Goal: Task Accomplishment & Management: Manage account settings

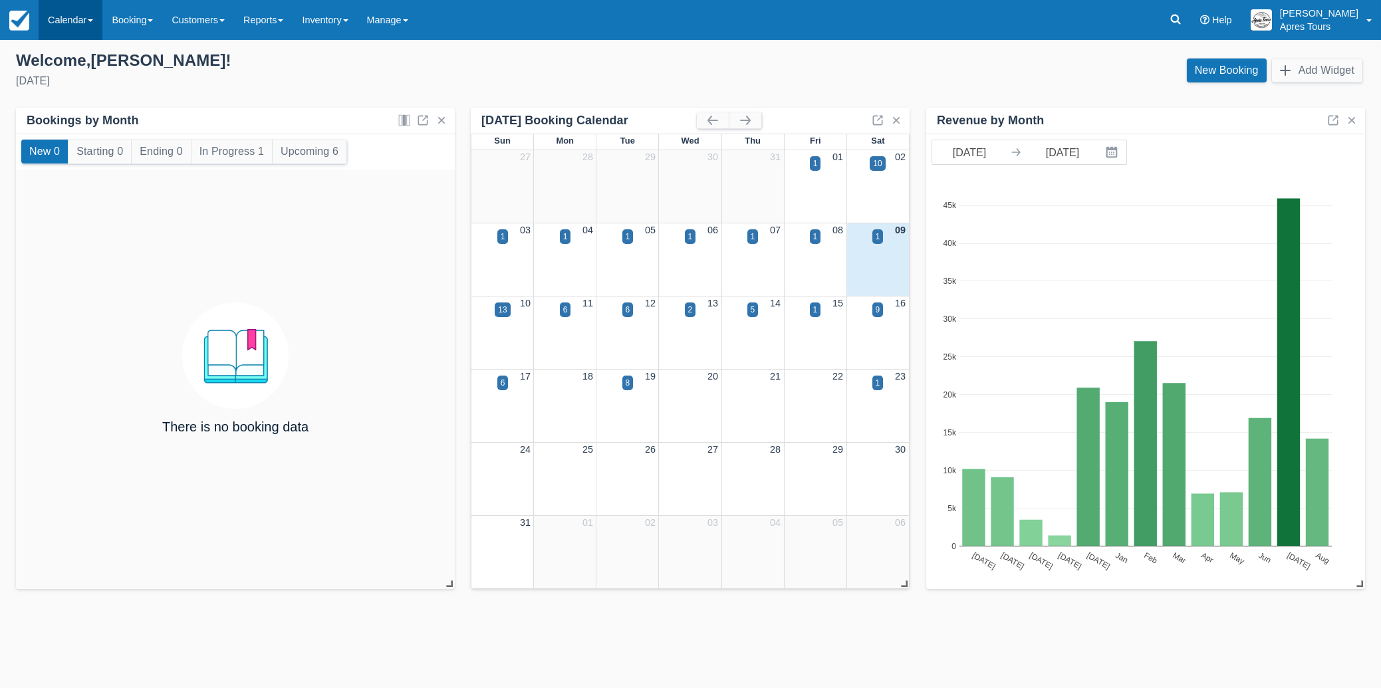
click at [66, 26] on link "Calendar" at bounding box center [71, 20] width 64 height 40
click at [75, 126] on link "Month" at bounding box center [91, 126] width 105 height 28
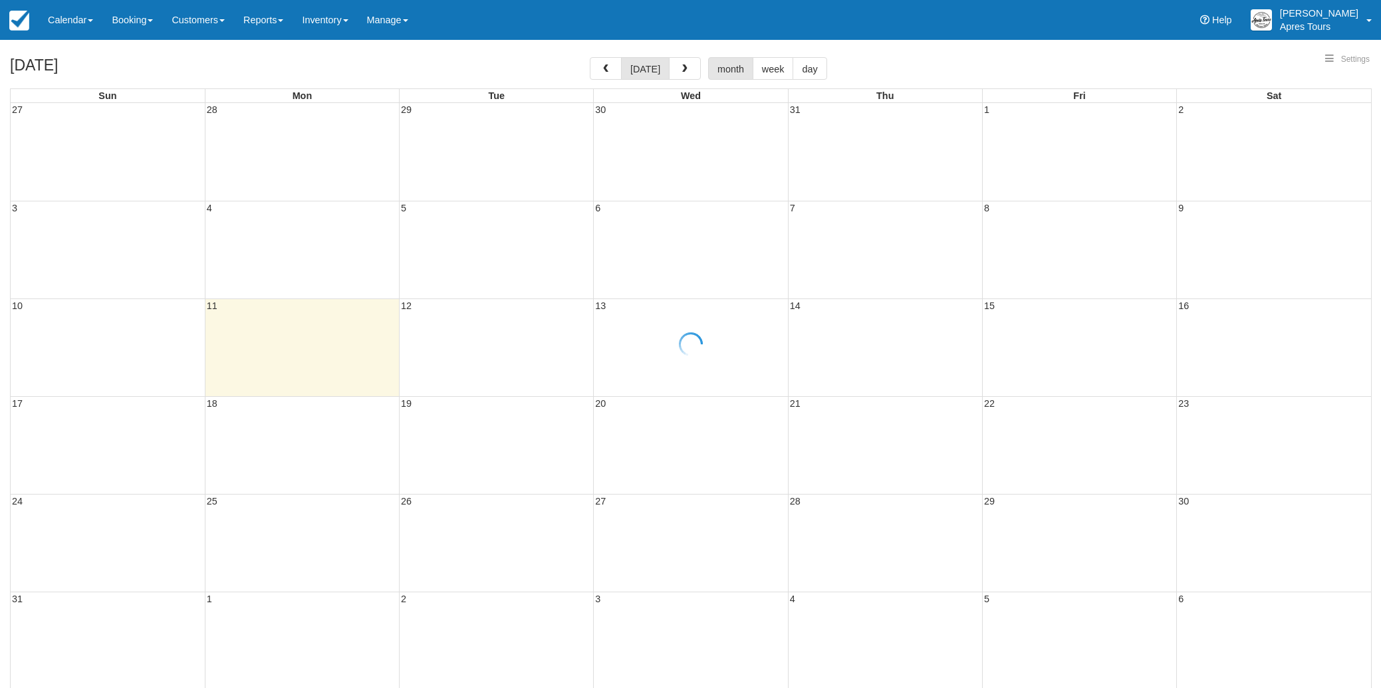
select select
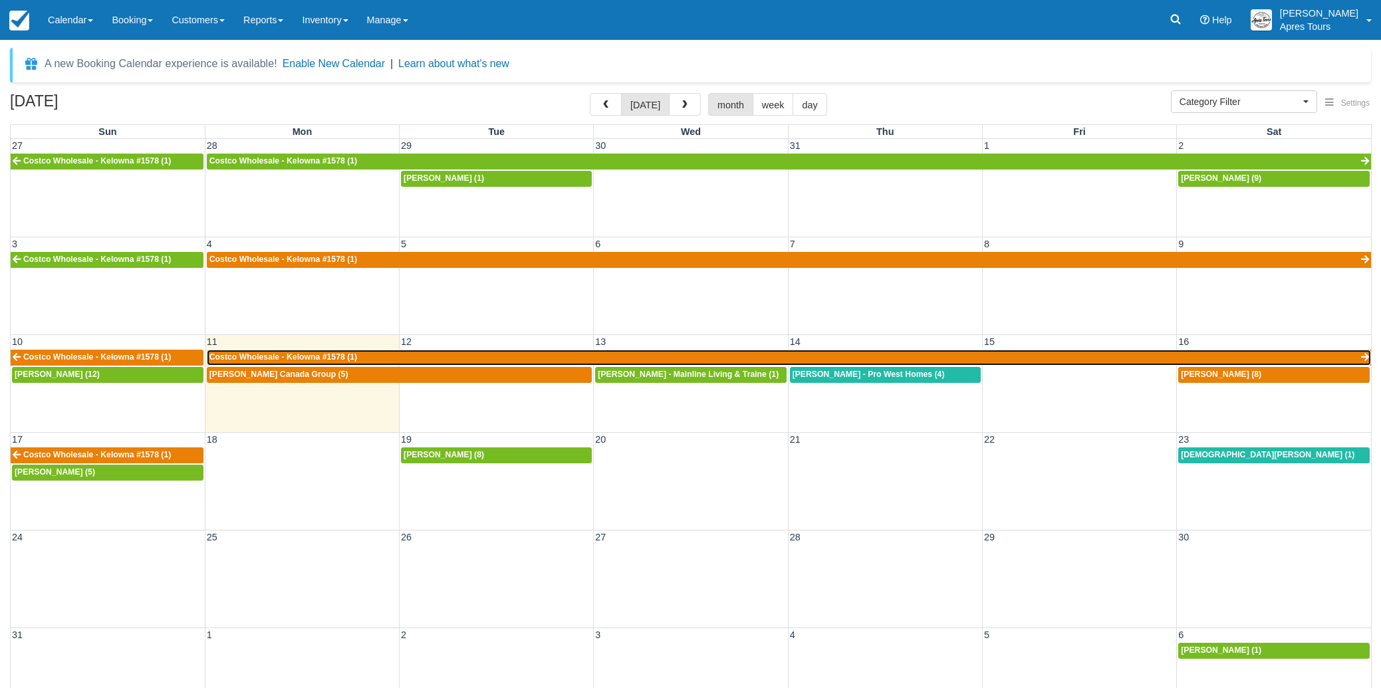
click at [354, 356] on span "Costco Wholesale - Kelowna #1578 (1)" at bounding box center [283, 356] width 148 height 9
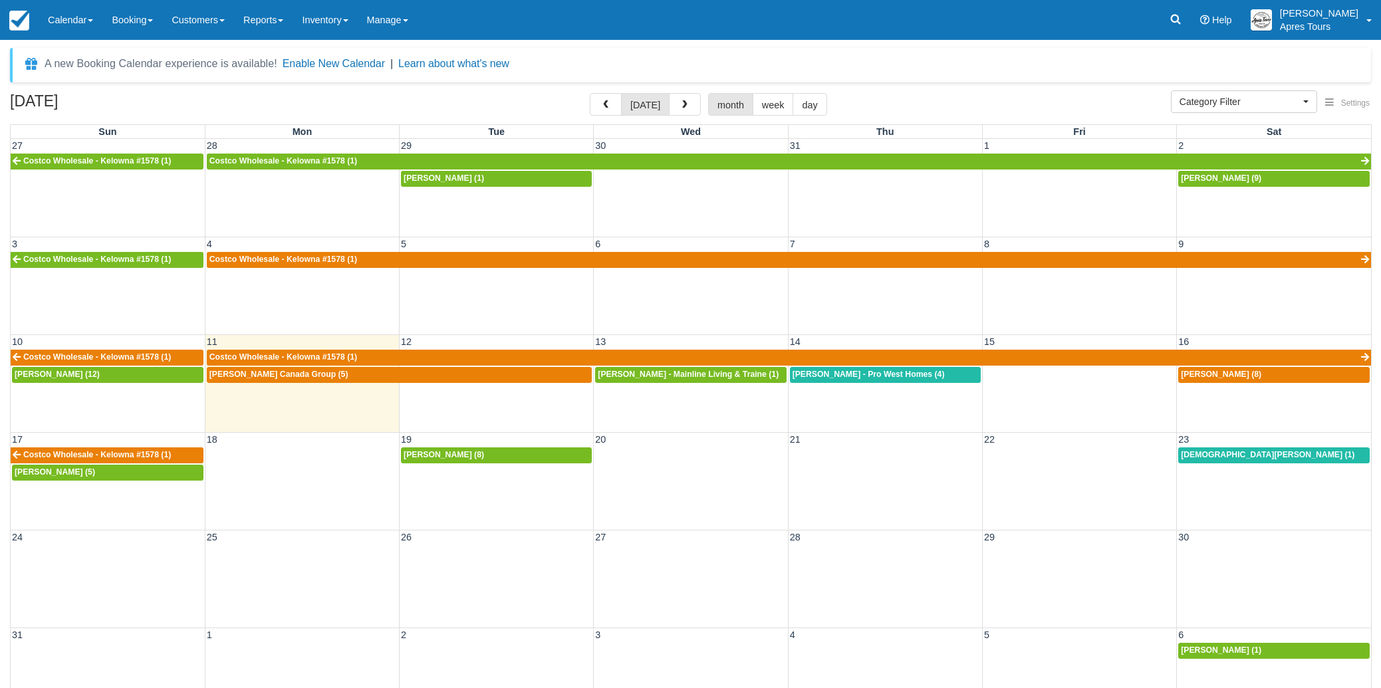
select select
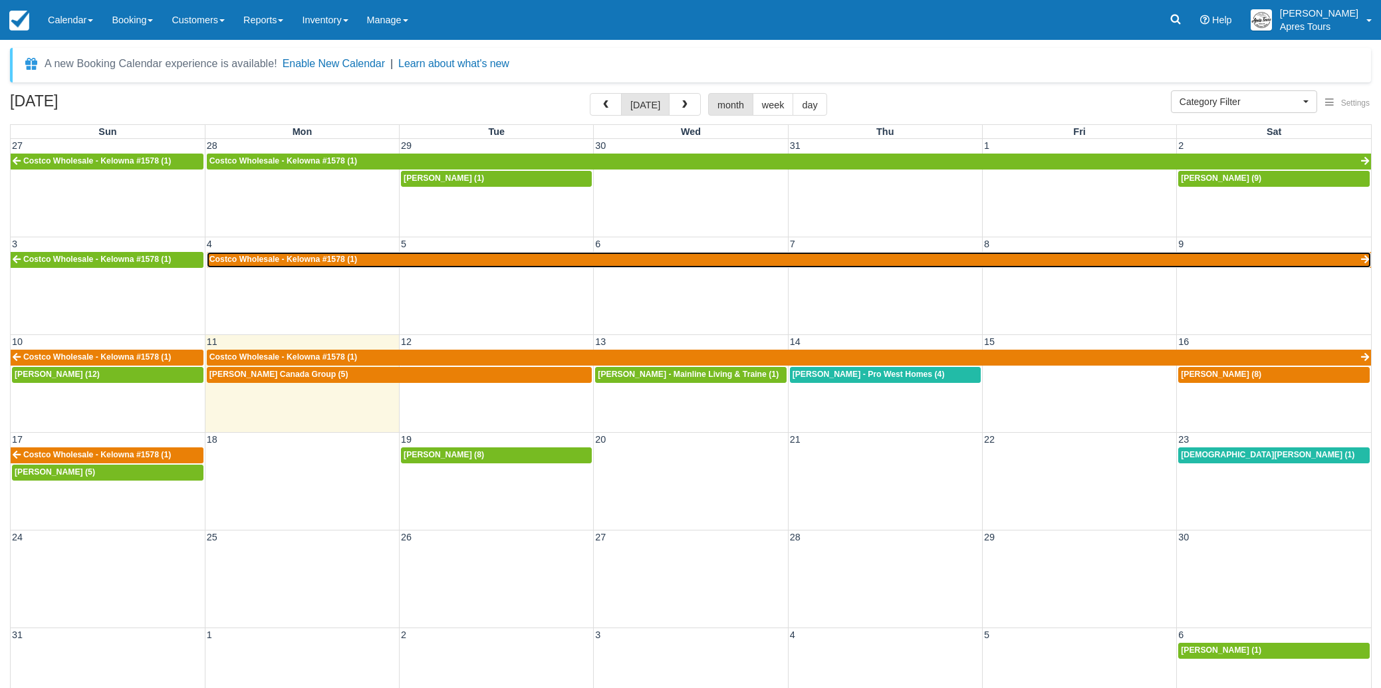
click at [385, 259] on link "Costco Wholesale - Kelowna #1578 (1)" at bounding box center [789, 260] width 1164 height 16
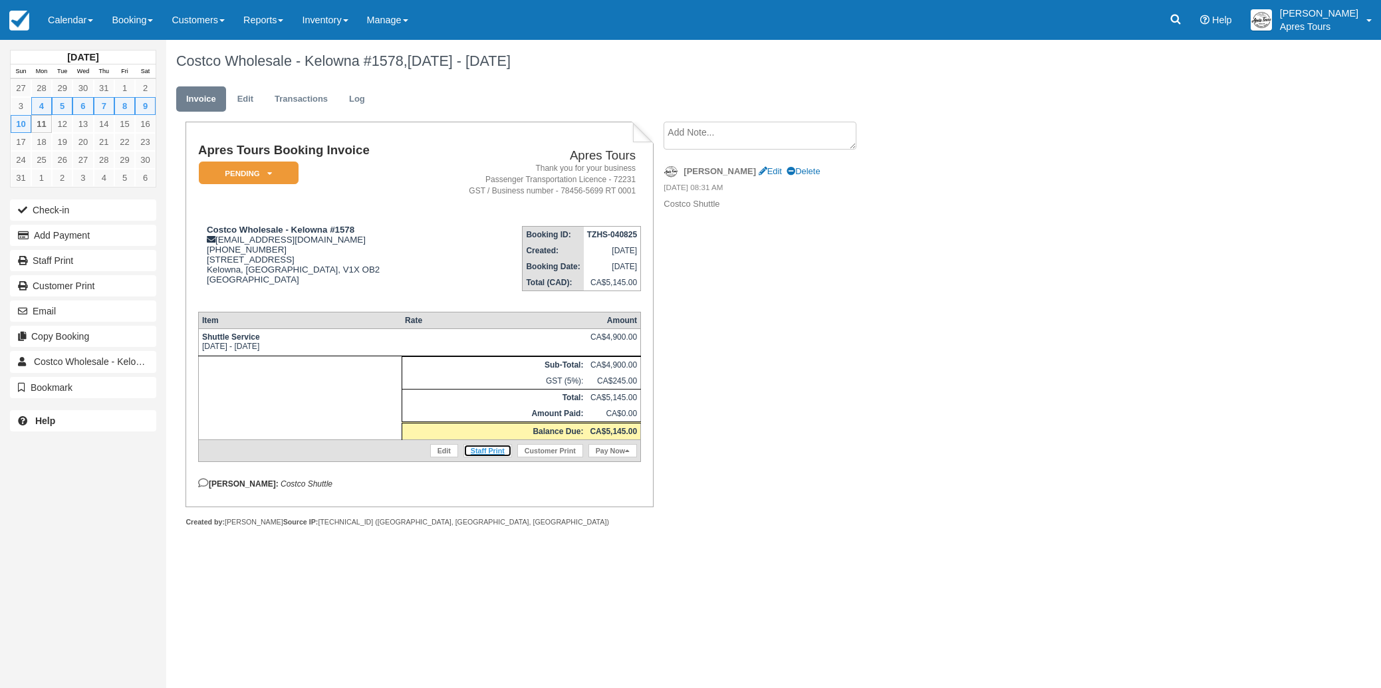
click at [487, 457] on link "Staff Print" at bounding box center [487, 450] width 49 height 13
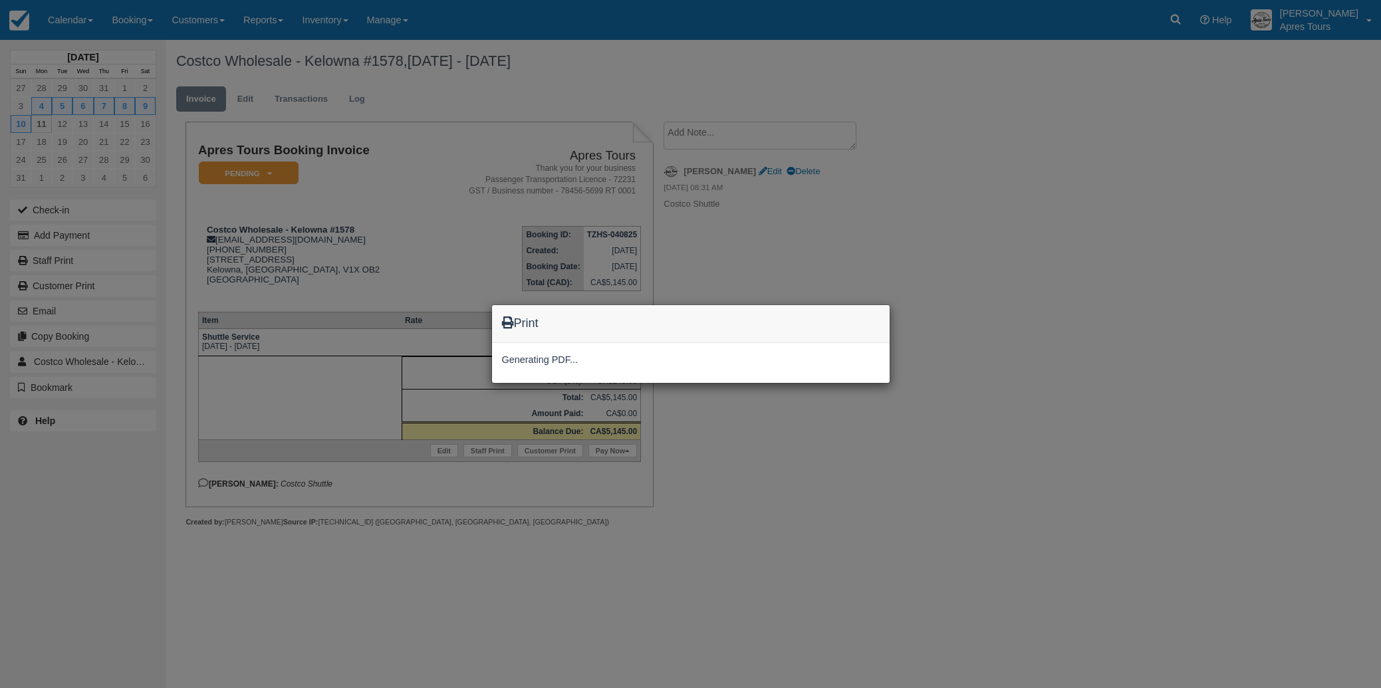
click at [1055, 247] on div "Print Generating PDF..." at bounding box center [690, 344] width 1381 height 688
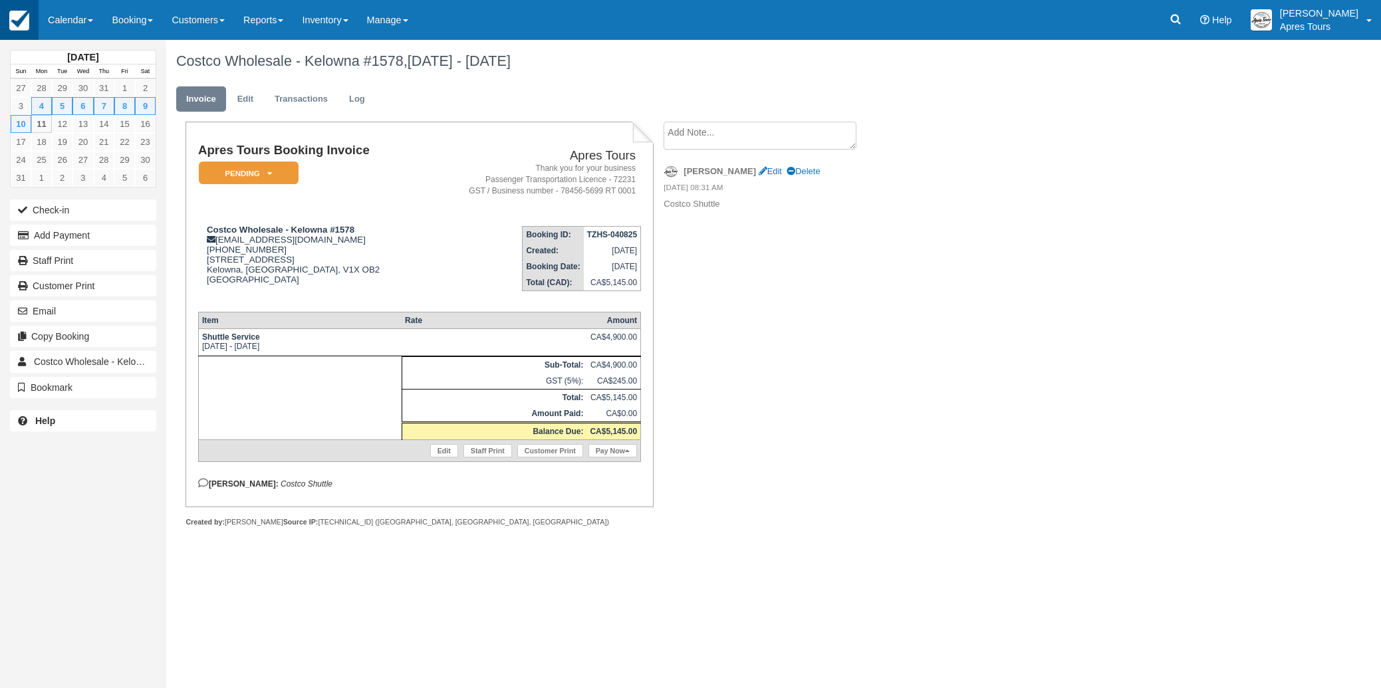
click at [19, 15] on img at bounding box center [19, 21] width 20 height 20
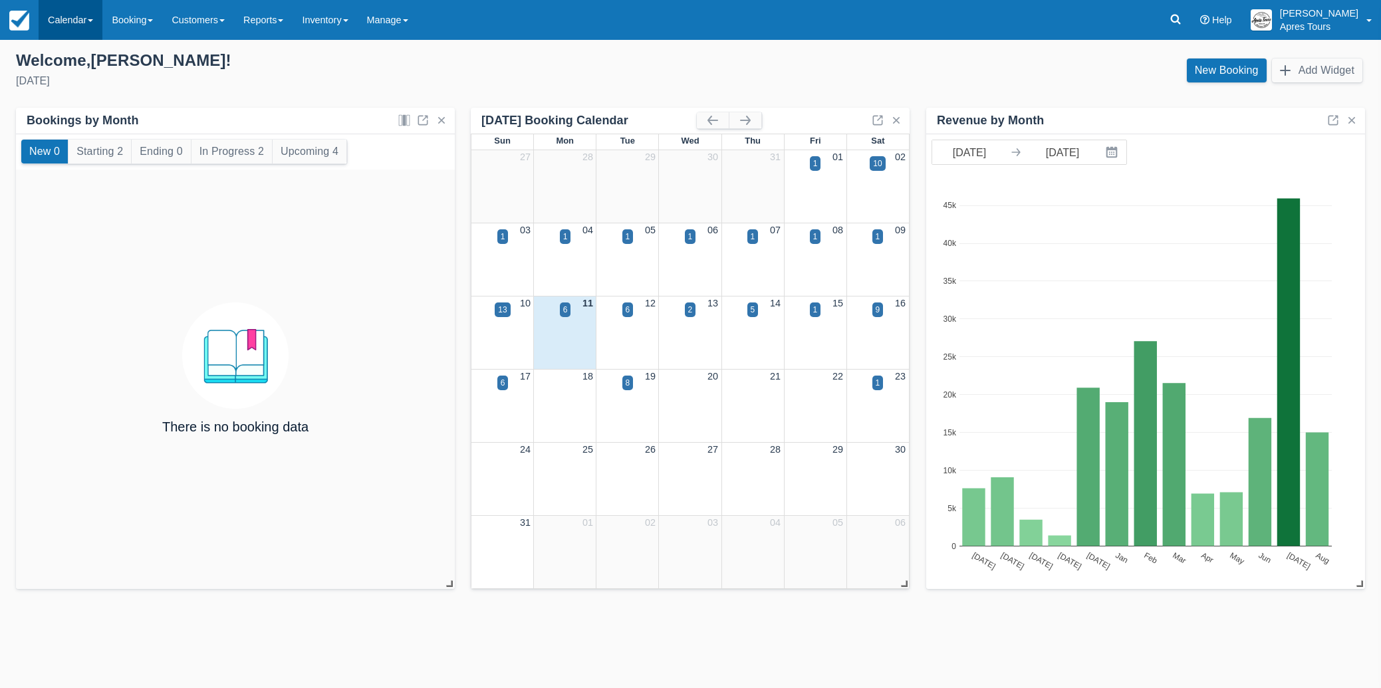
click at [67, 28] on link "Calendar" at bounding box center [71, 20] width 64 height 40
click at [67, 131] on link "Month" at bounding box center [91, 126] width 105 height 28
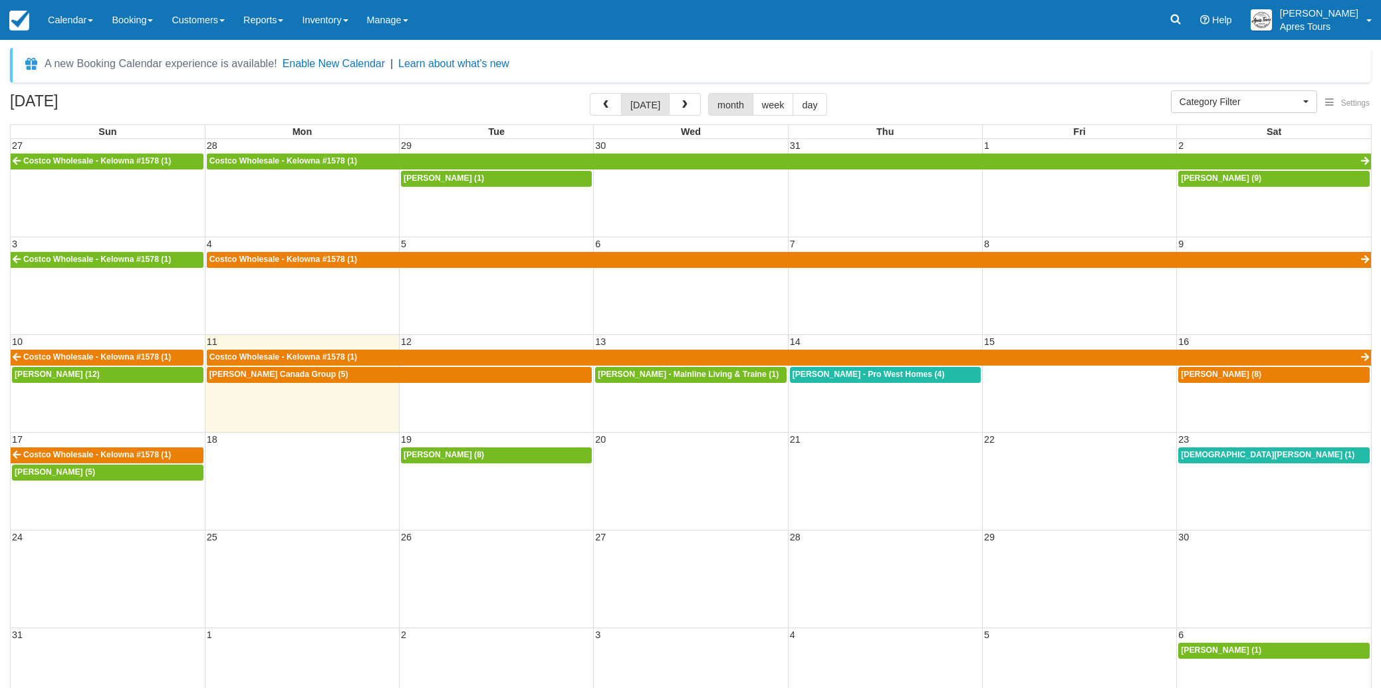
select select
click at [299, 378] on span "Brad Attwood - Earls Canada Group (5)" at bounding box center [278, 374] width 139 height 9
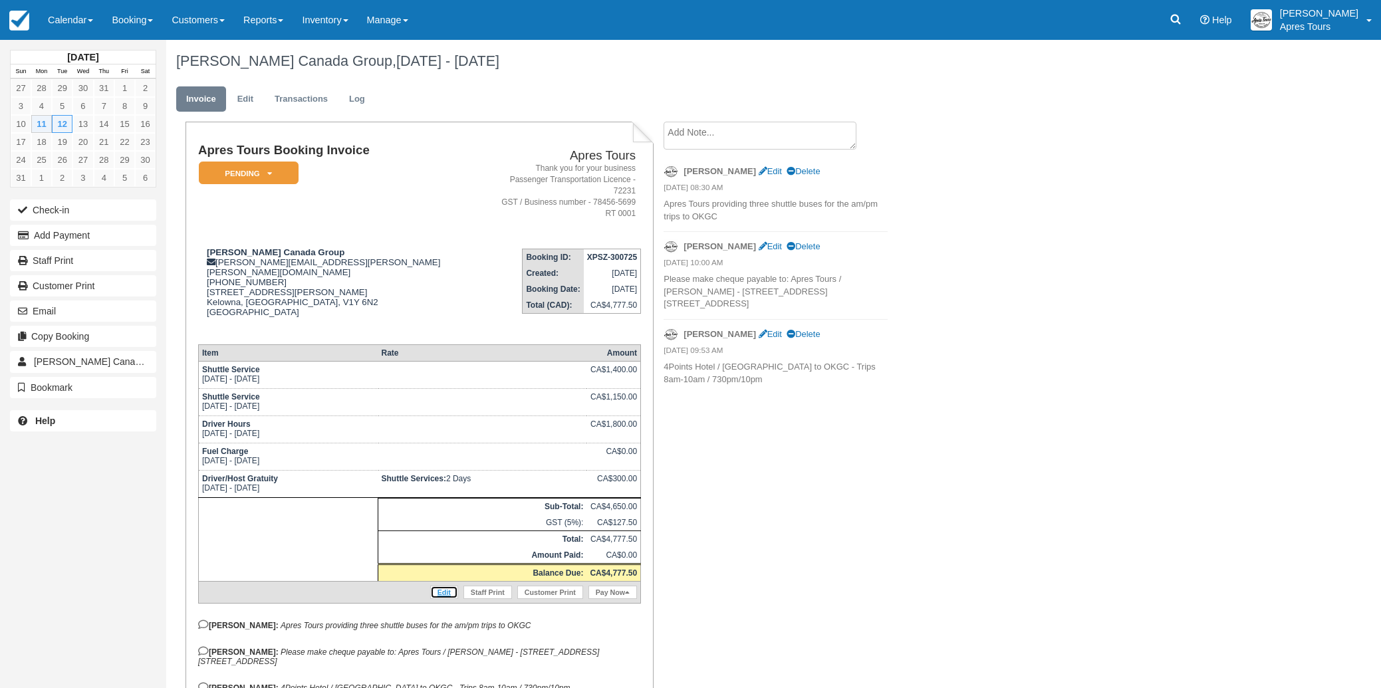
click at [446, 586] on link "Edit" at bounding box center [444, 592] width 28 height 13
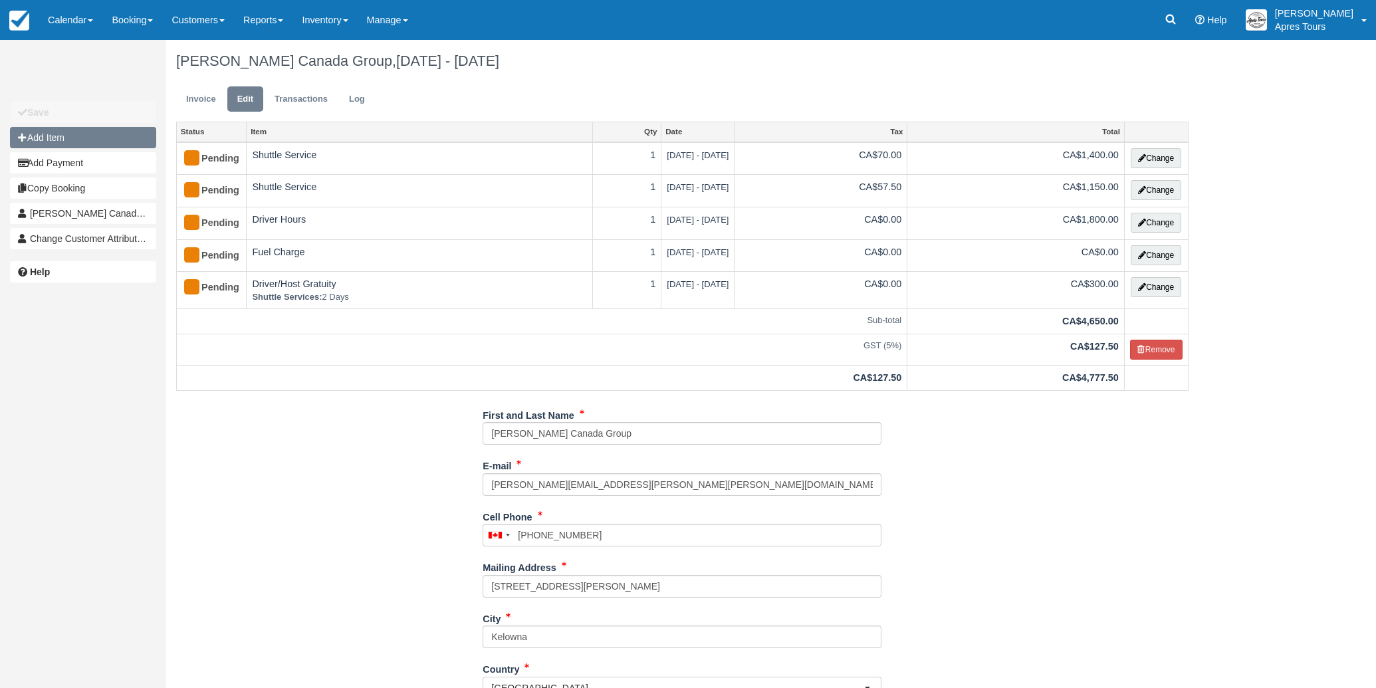
click at [41, 141] on button "Add Item" at bounding box center [83, 137] width 146 height 21
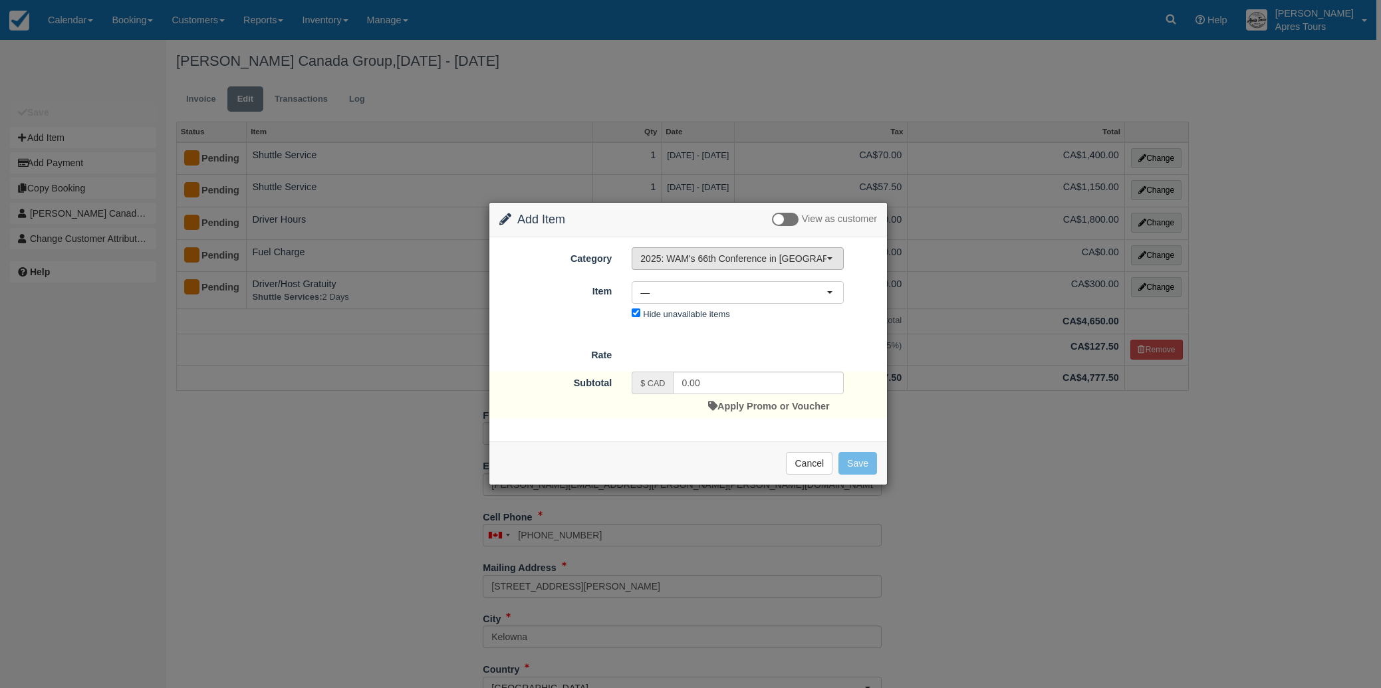
click at [767, 265] on span "2025: WAM's 66th Conference in [GEOGRAPHIC_DATA], [GEOGRAPHIC_DATA]" at bounding box center [733, 258] width 186 height 13
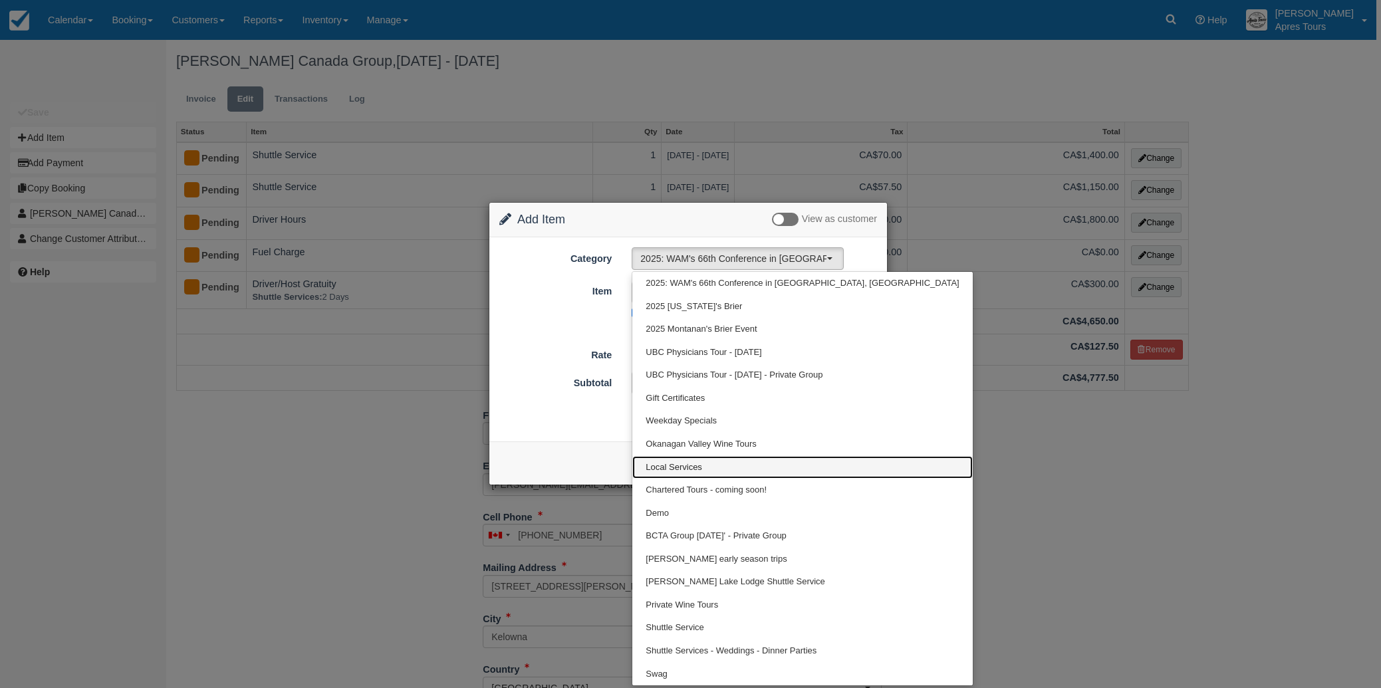
click at [678, 465] on span "Local Services" at bounding box center [674, 467] width 57 height 13
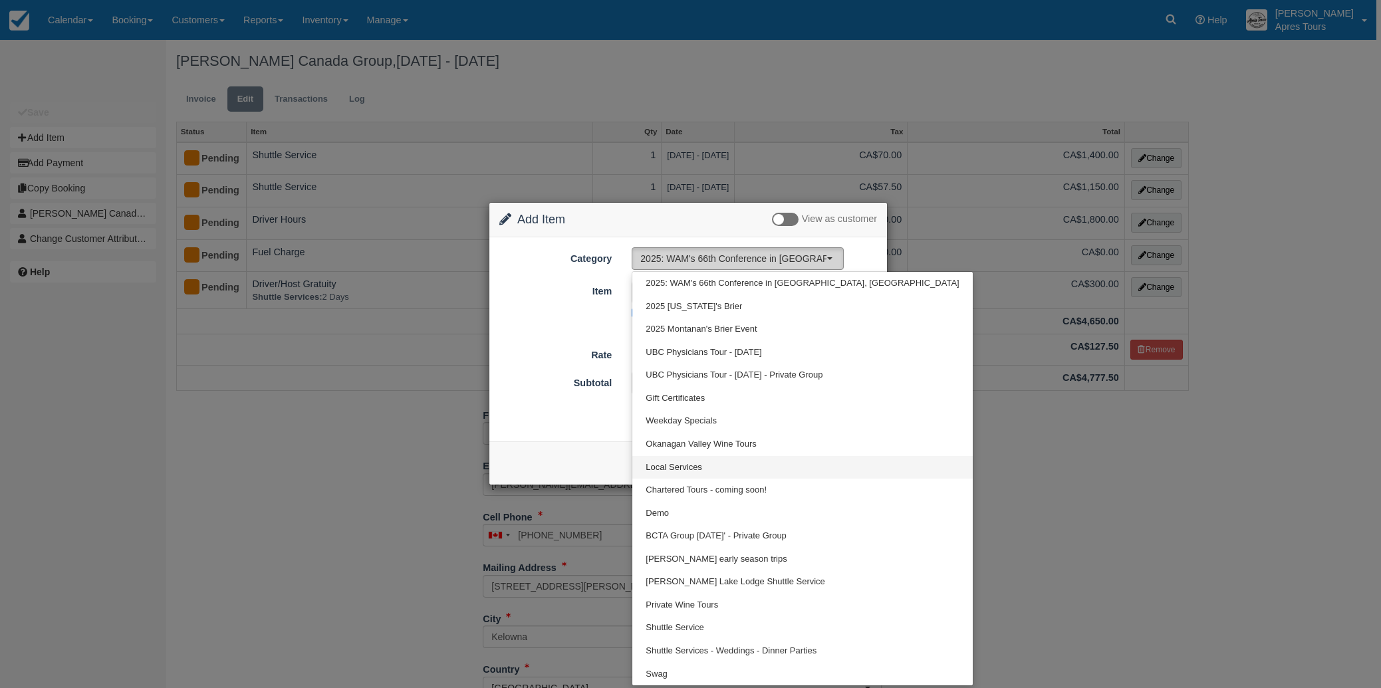
select select "4"
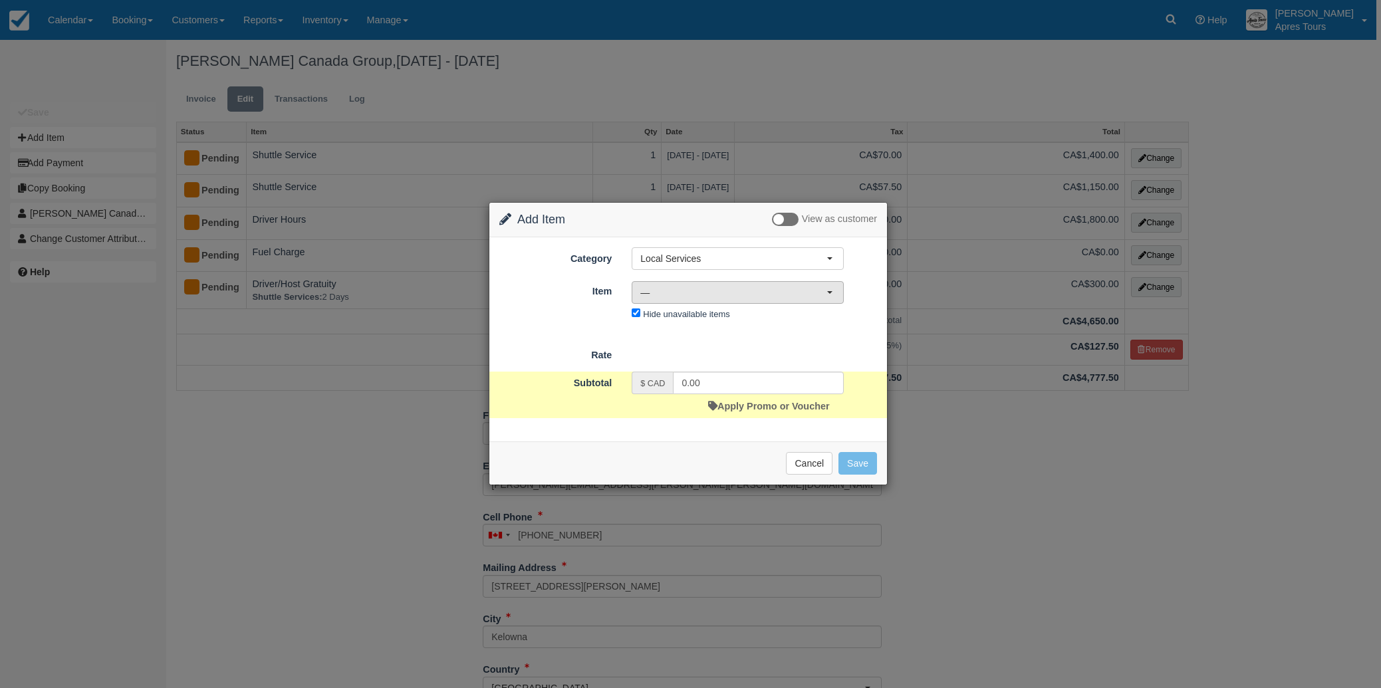
click at [727, 299] on button "—" at bounding box center [738, 292] width 212 height 23
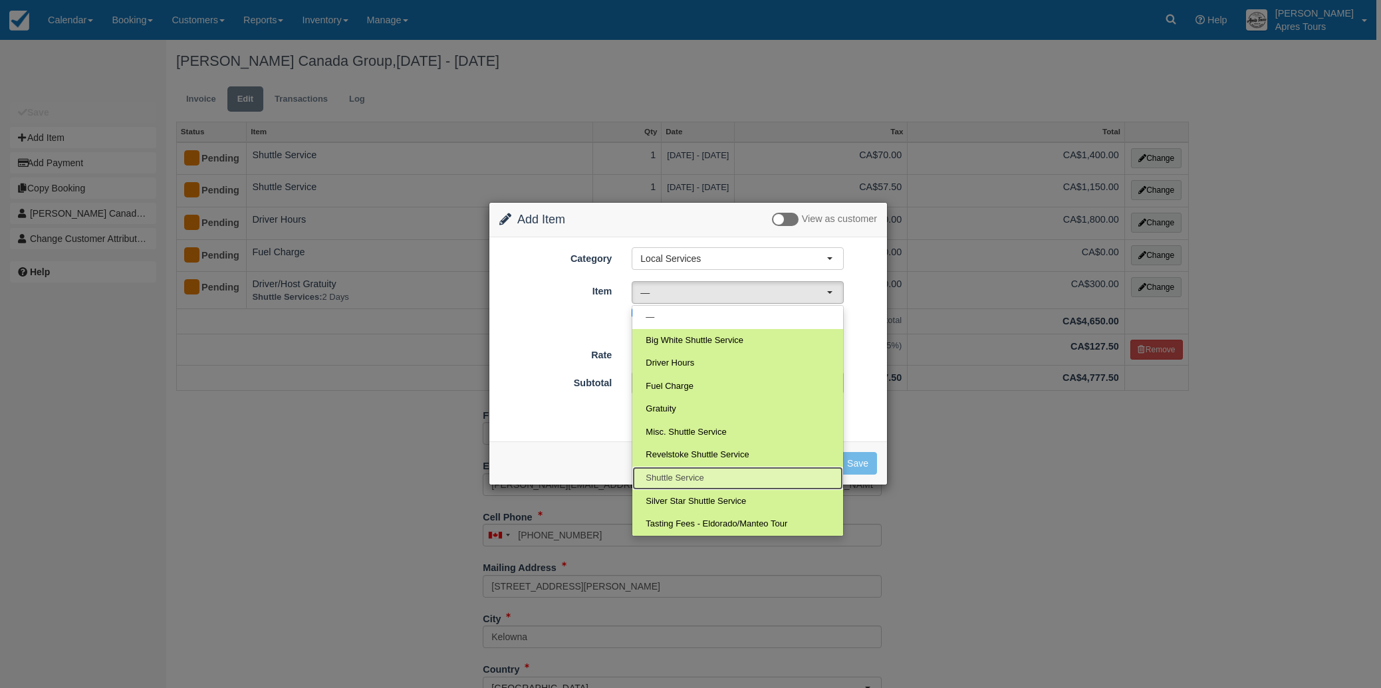
click at [669, 475] on span "Shuttle Service" at bounding box center [675, 478] width 58 height 13
select select "14"
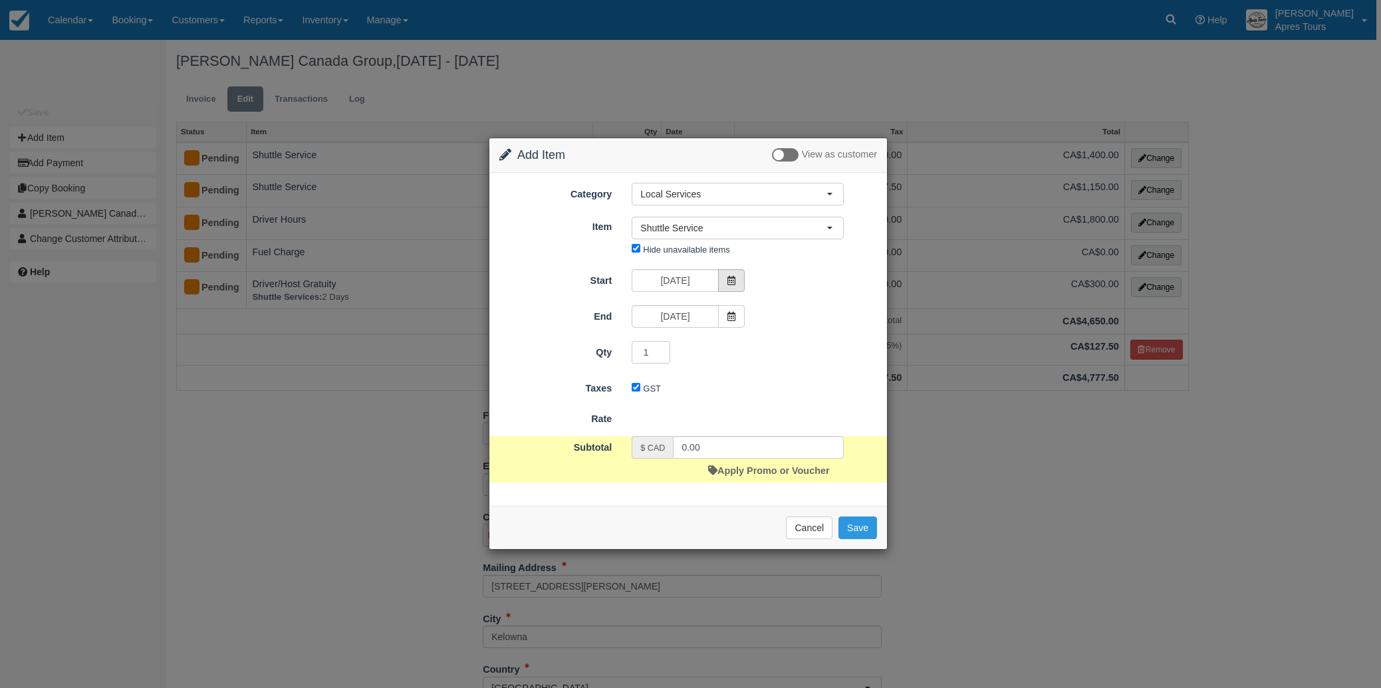
click at [735, 279] on icon at bounding box center [731, 280] width 9 height 9
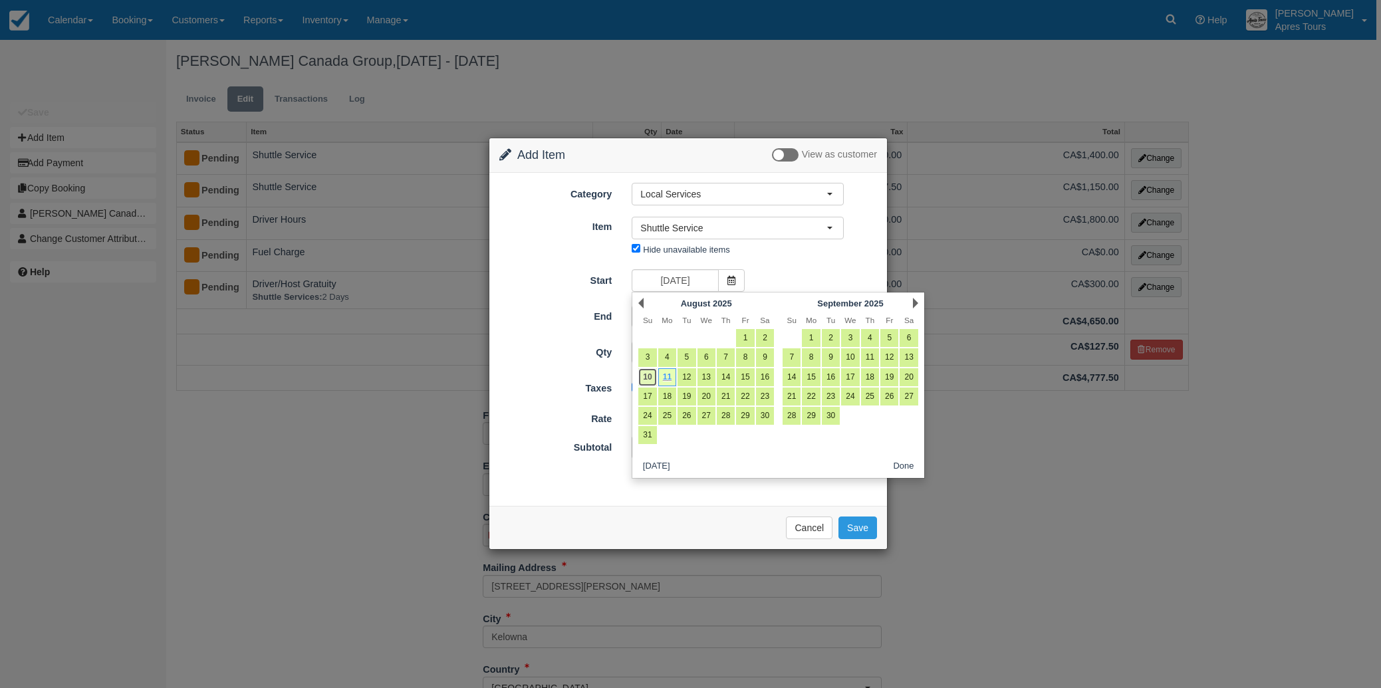
click at [645, 375] on link "10" at bounding box center [647, 377] width 18 height 18
type input "Sun Aug 10 2025"
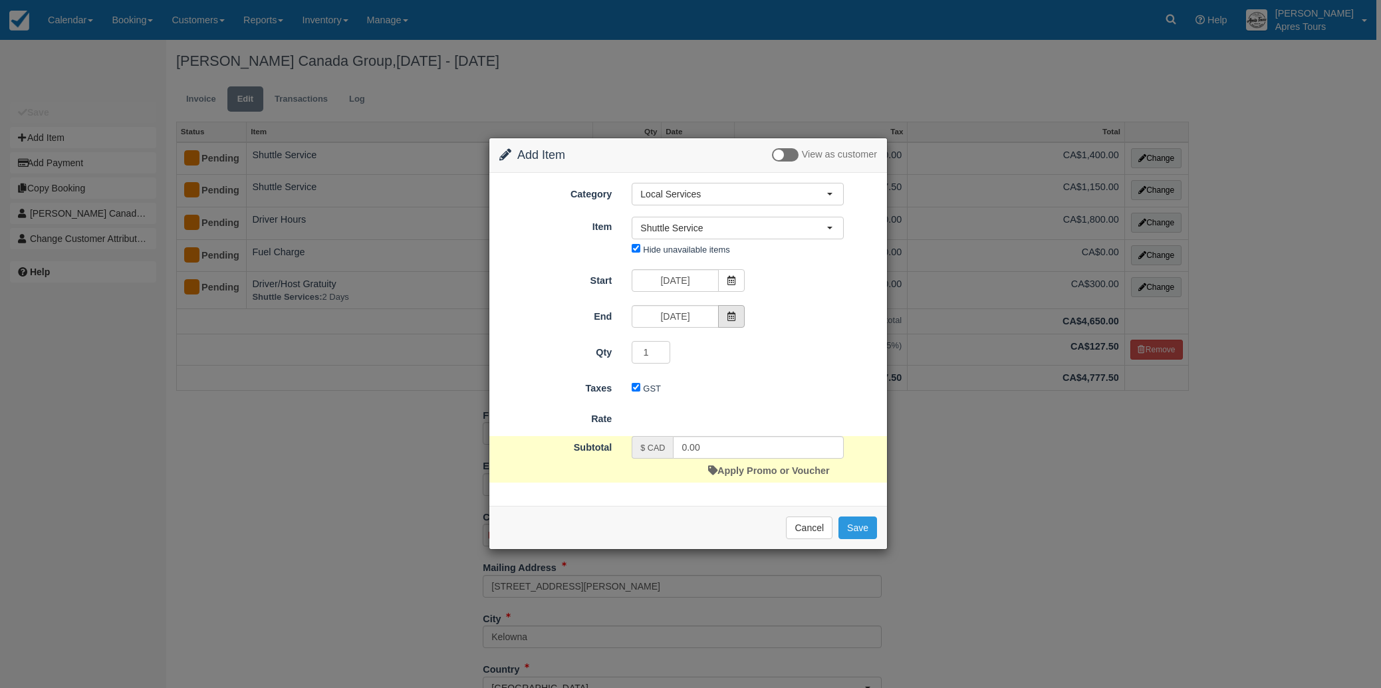
click at [735, 321] on icon at bounding box center [731, 316] width 9 height 9
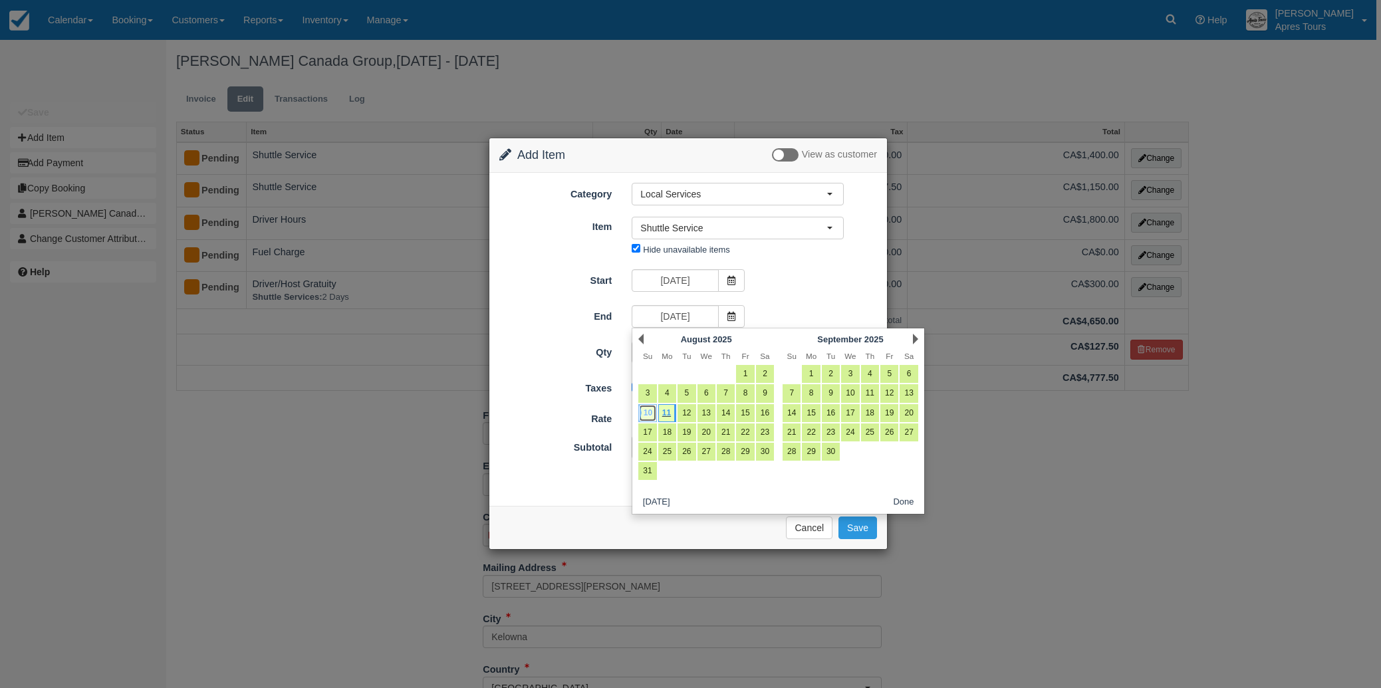
click at [650, 414] on link "10" at bounding box center [647, 413] width 18 height 18
type input "Sun Aug 10 2025"
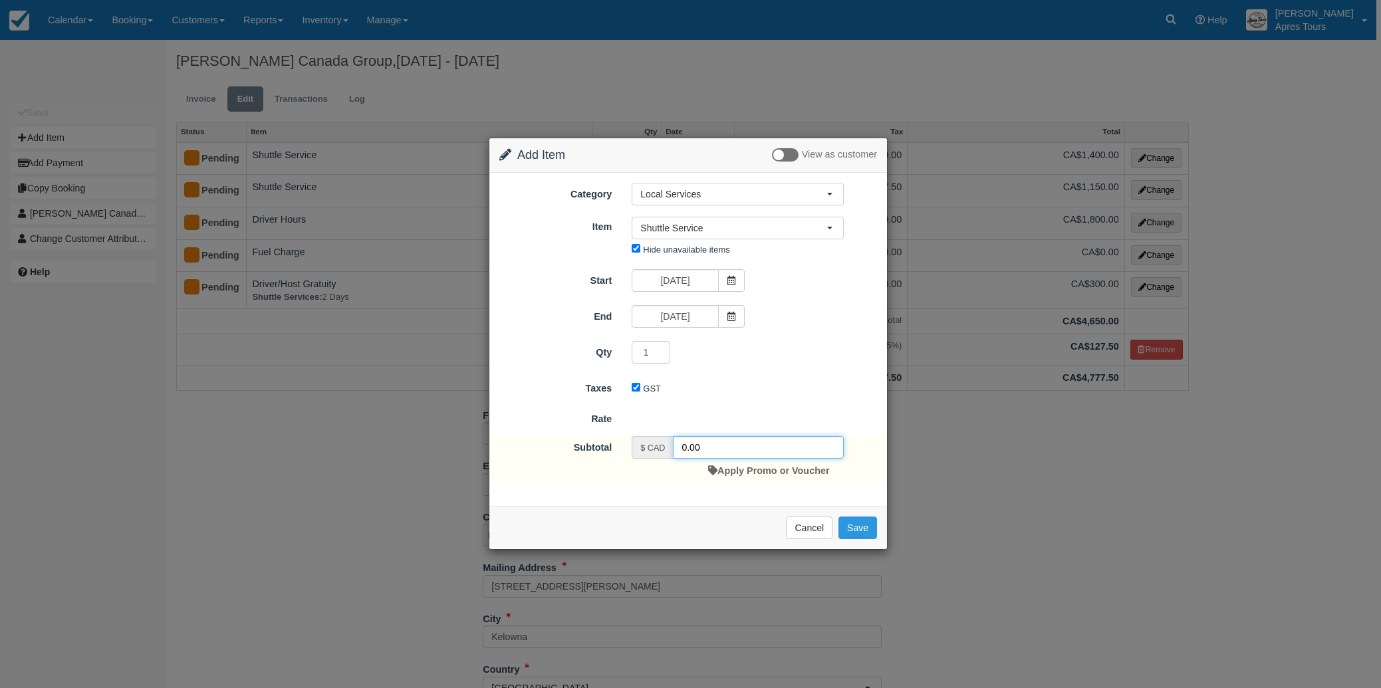
click at [682, 448] on input "0.00" at bounding box center [758, 447] width 171 height 23
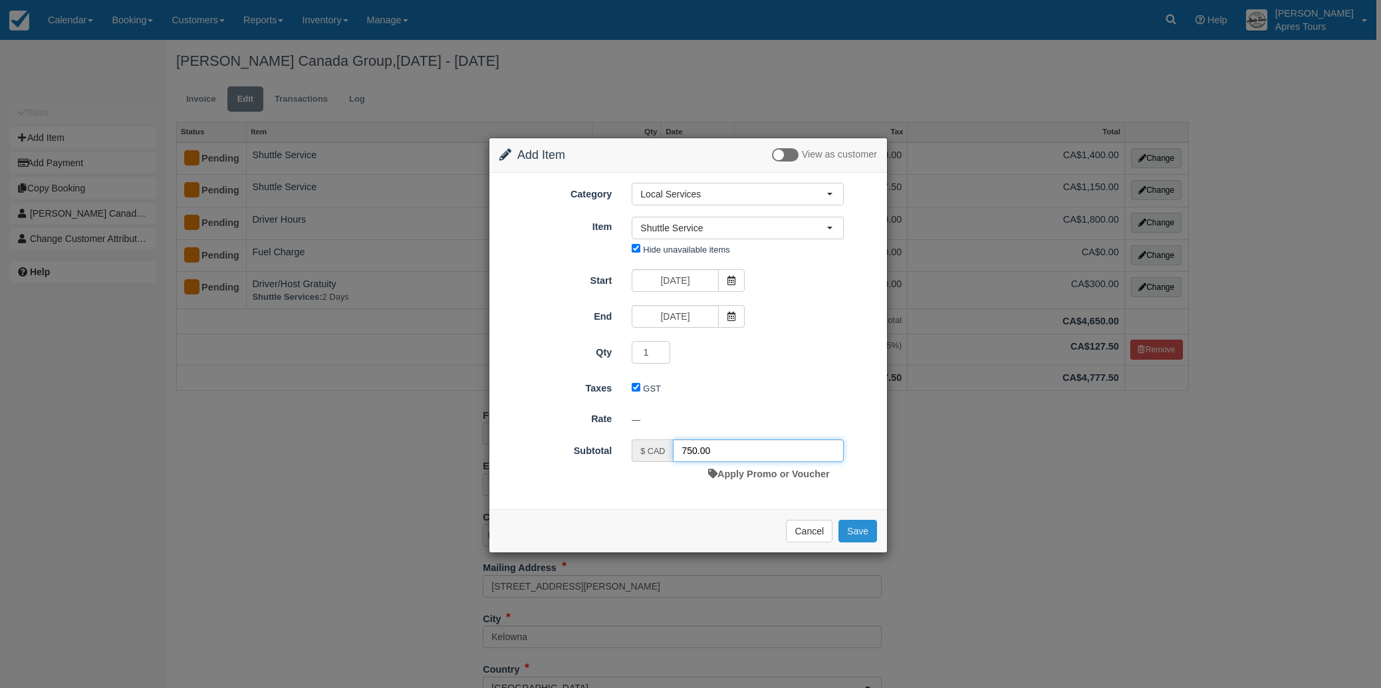
type input "750.00"
click at [859, 535] on button "Save" at bounding box center [857, 531] width 39 height 23
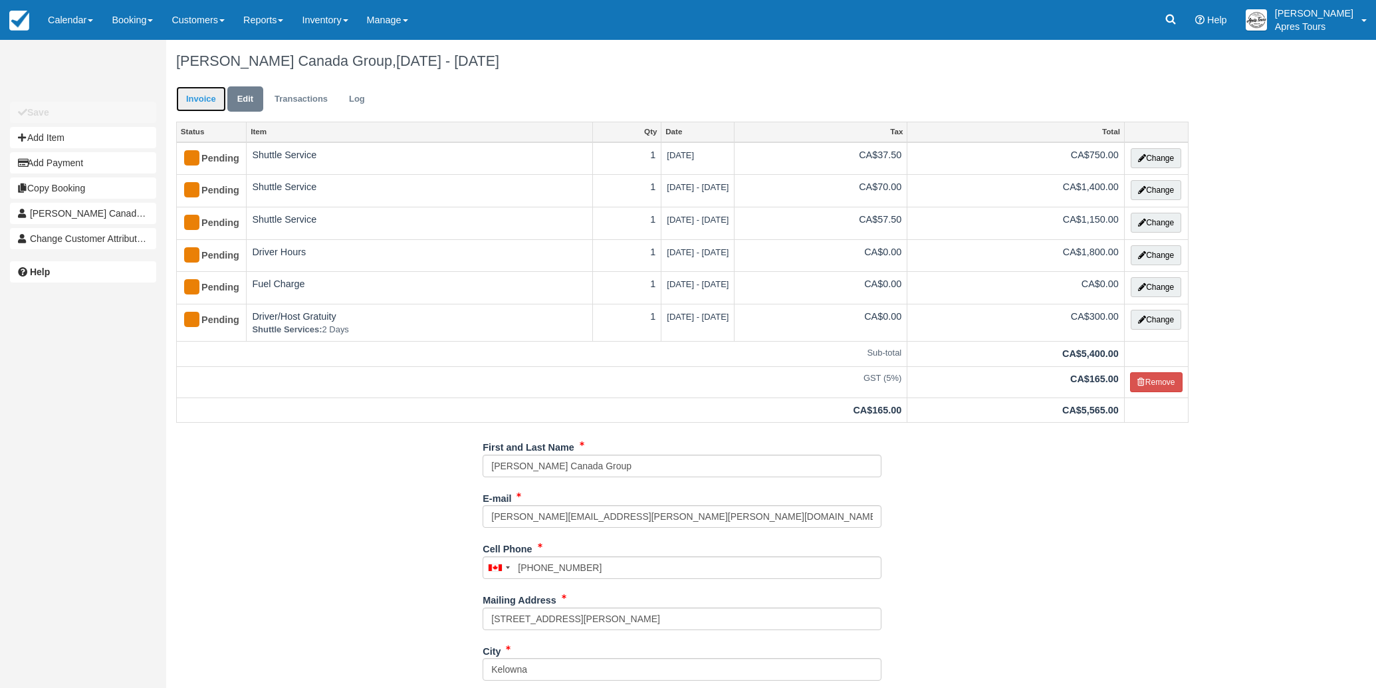
click at [199, 98] on link "Invoice" at bounding box center [201, 99] width 50 height 26
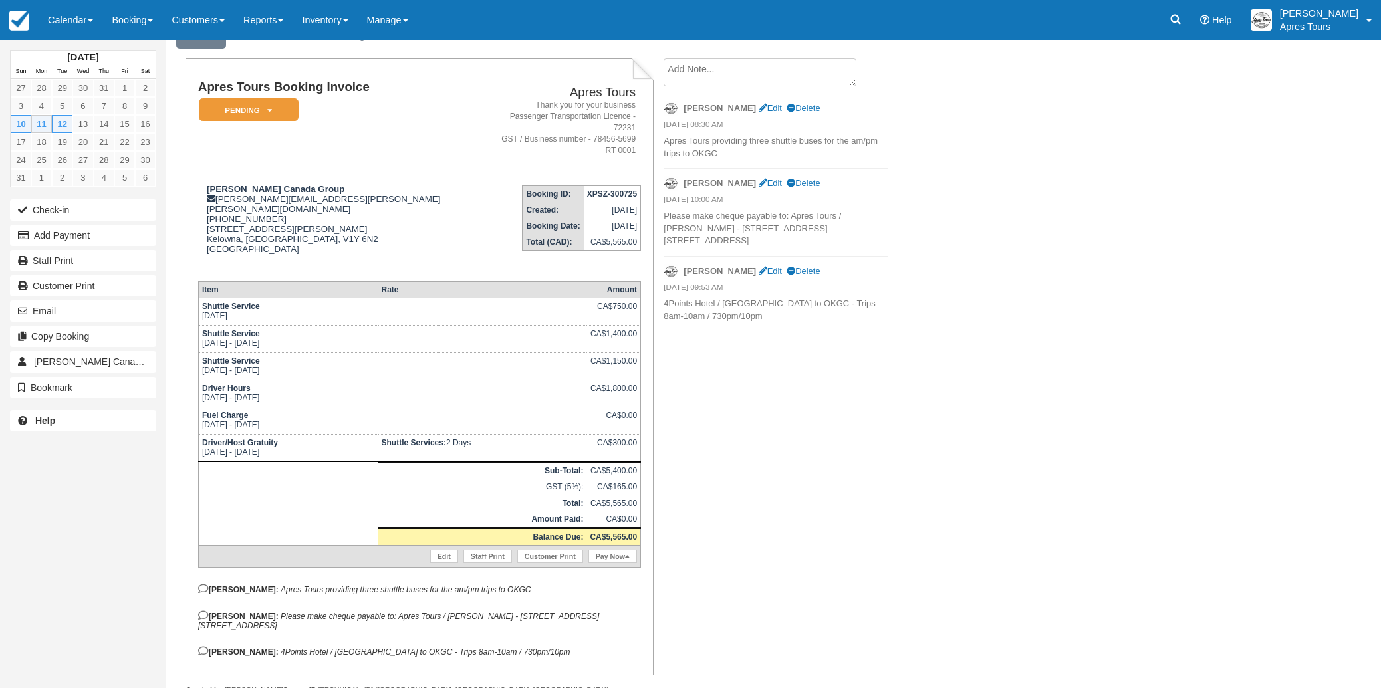
scroll to position [67, 0]
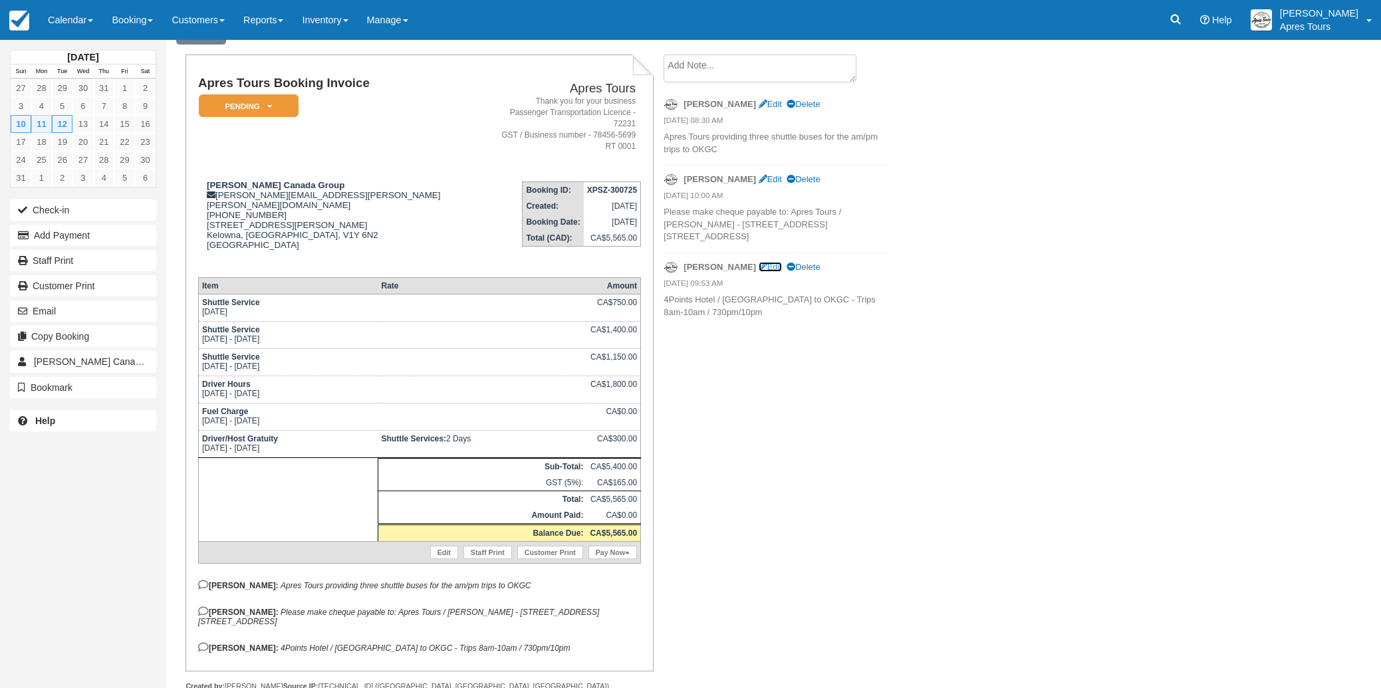
click at [759, 262] on link "Edit" at bounding box center [770, 267] width 23 height 10
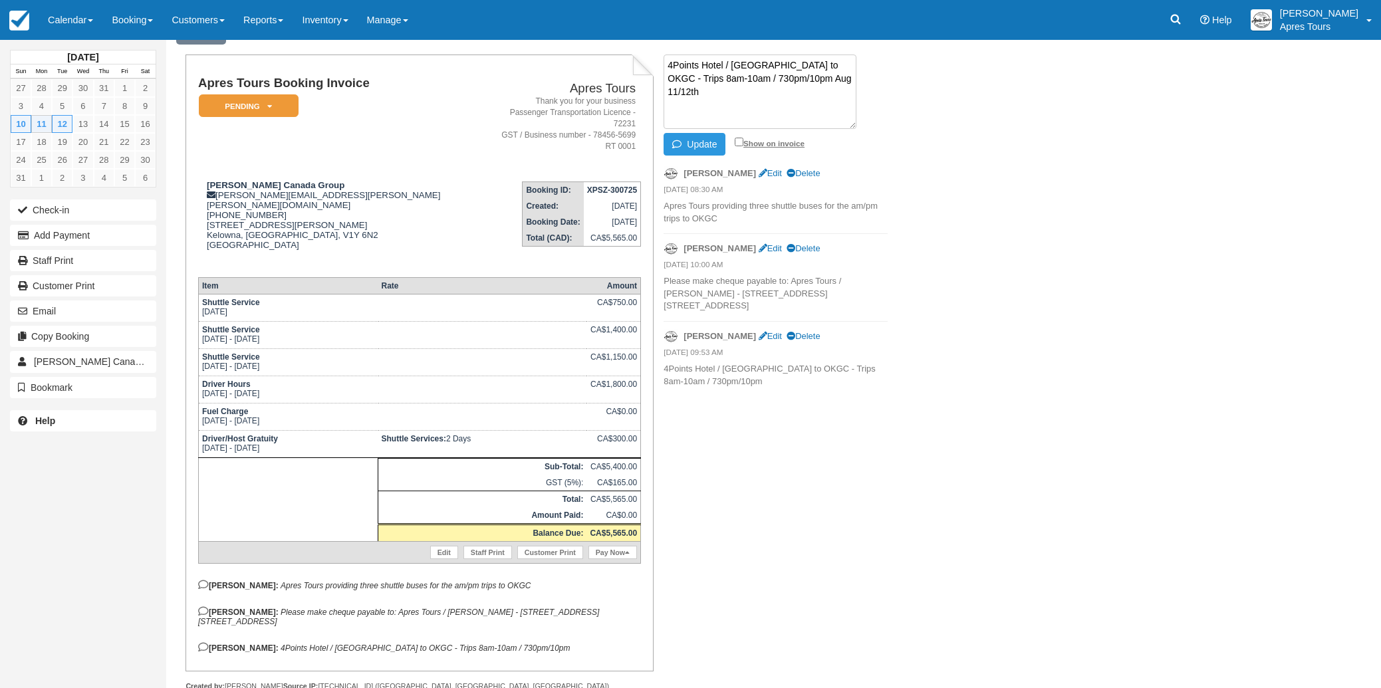
type textarea "4Points Hotel / [GEOGRAPHIC_DATA] to OKGC - Trips 8am-10am / 730pm/10pm Aug 11/…"
click at [740, 142] on input "Show on invoice" at bounding box center [739, 142] width 9 height 9
checkbox input "true"
click at [700, 142] on button "Update" at bounding box center [695, 144] width 62 height 23
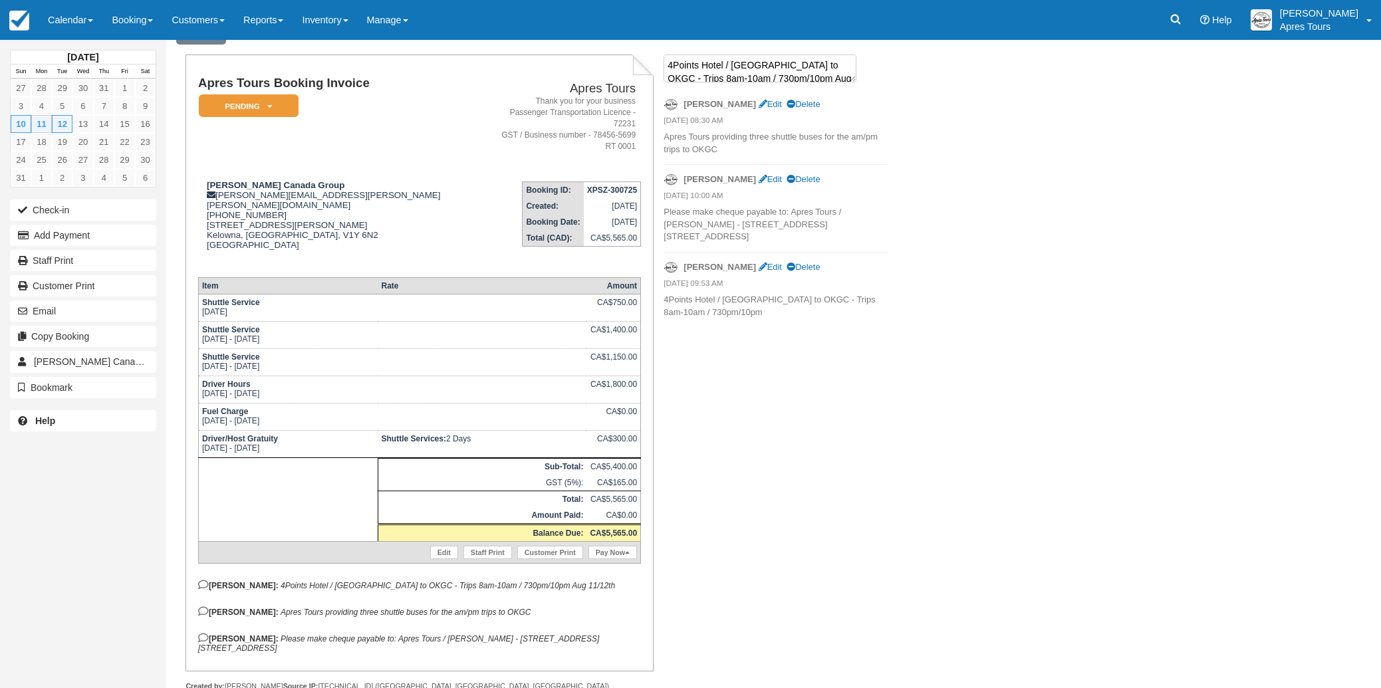
click at [717, 67] on textarea "4Points Hotel / [GEOGRAPHIC_DATA] to OKGC - Trips 8am-10am / 730pm/10pm Aug 11/…" at bounding box center [760, 69] width 193 height 28
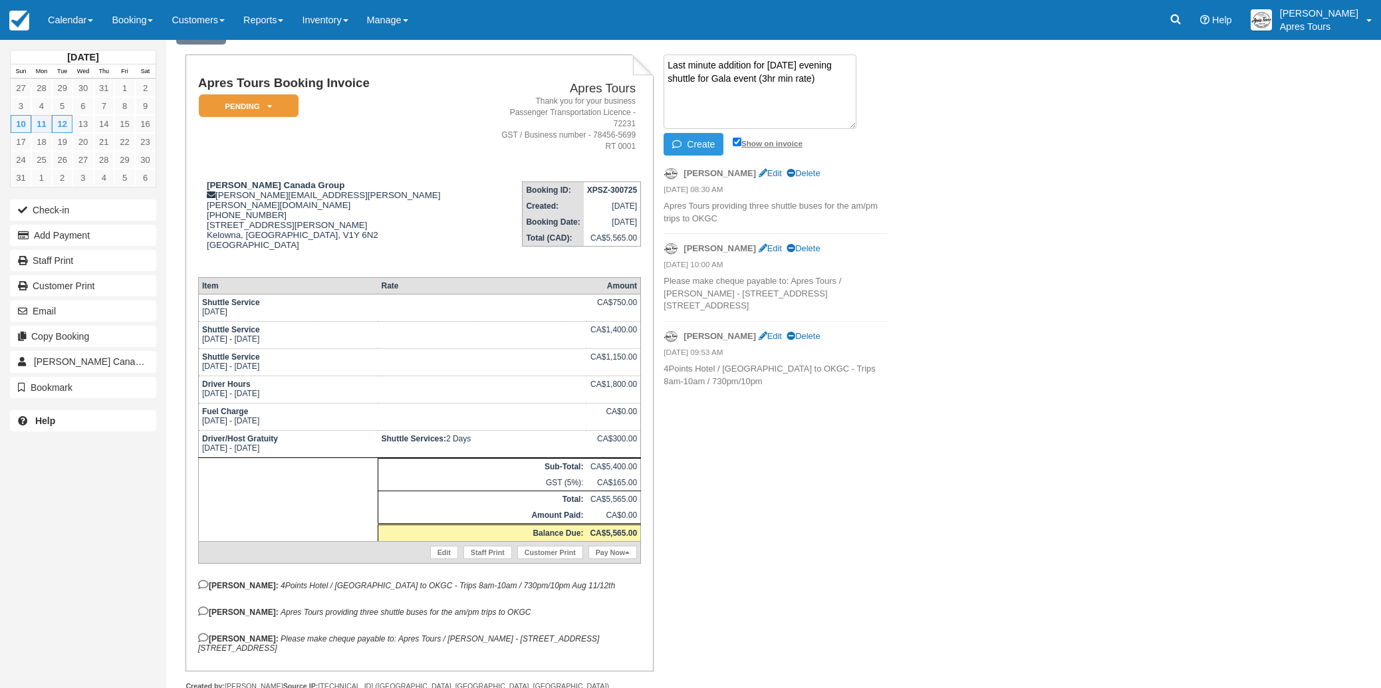
type textarea "Last minute addition for [DATE] evening shuttle for Gala event (3hr min rate)"
click at [737, 142] on input "Show on invoice" at bounding box center [737, 142] width 9 height 9
checkbox input "true"
click at [692, 141] on button "Create" at bounding box center [694, 144] width 60 height 23
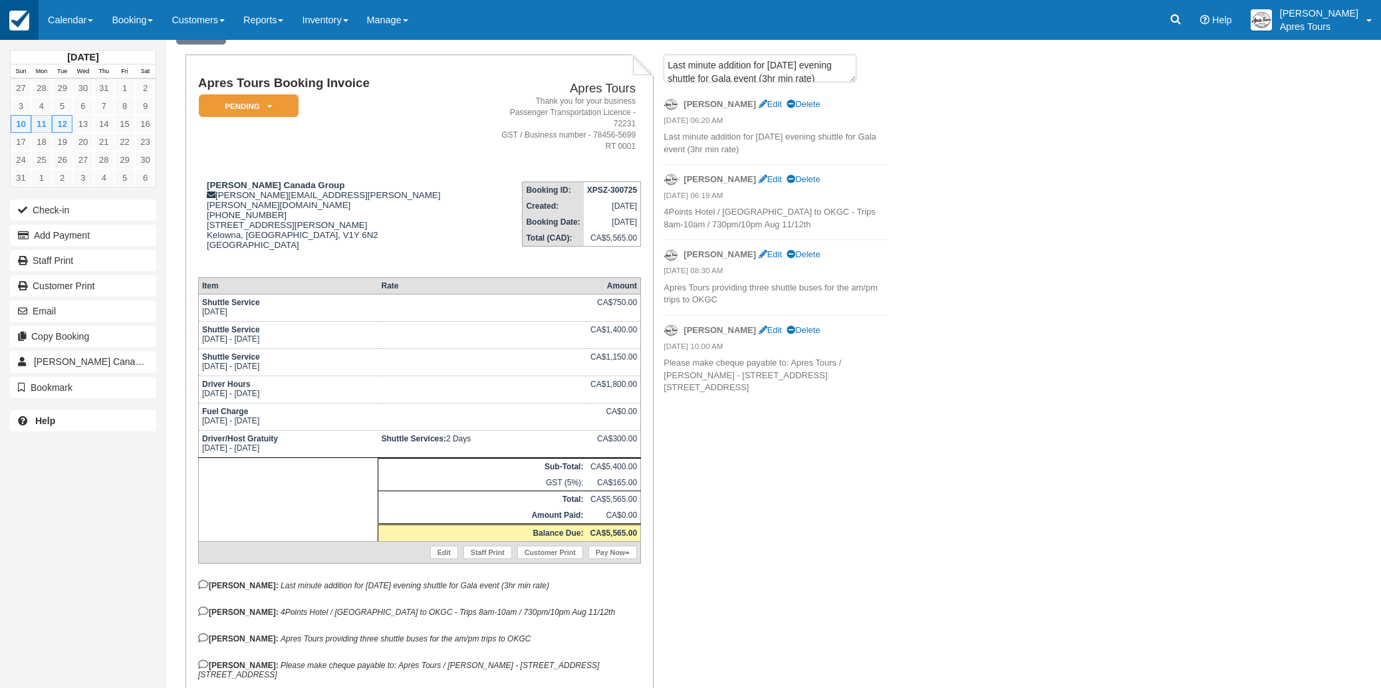
click at [17, 17] on img at bounding box center [19, 21] width 20 height 20
